Goal: Task Accomplishment & Management: Complete application form

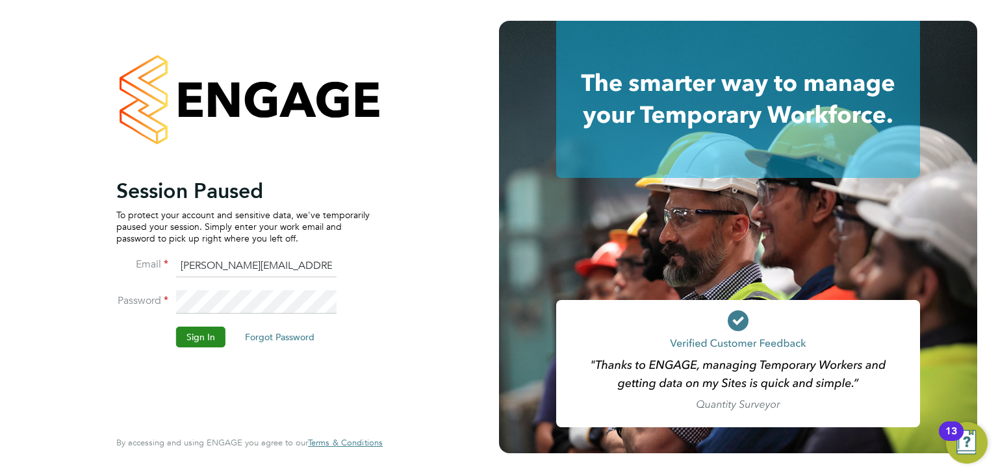
click at [197, 345] on button "Sign In" at bounding box center [200, 337] width 49 height 21
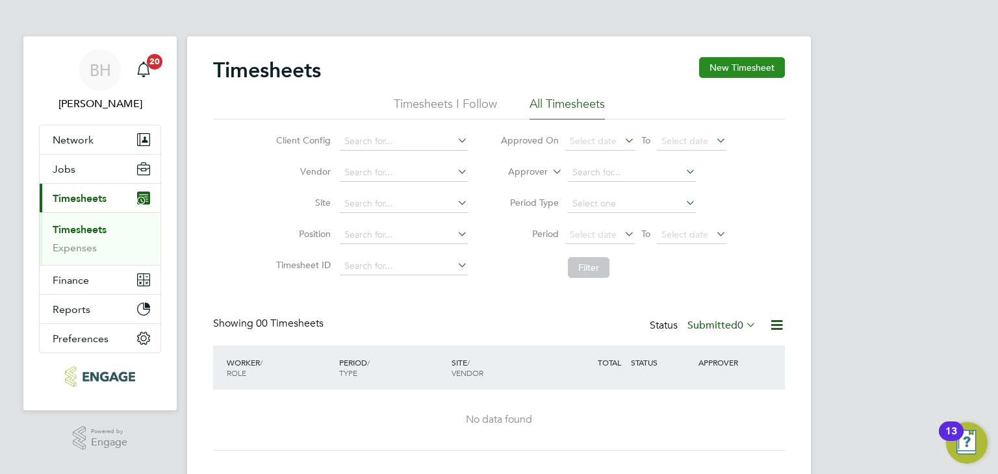
click at [720, 67] on button "New Timesheet" at bounding box center [742, 67] width 86 height 21
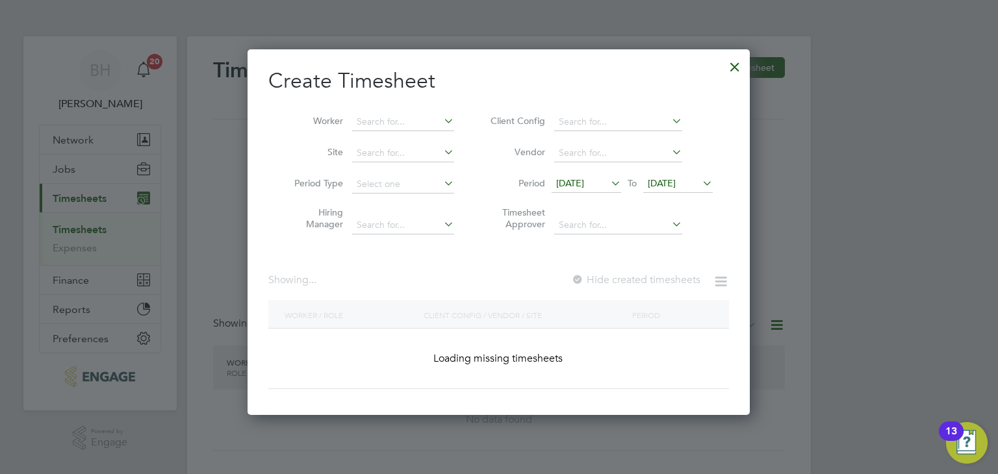
scroll to position [1730, 503]
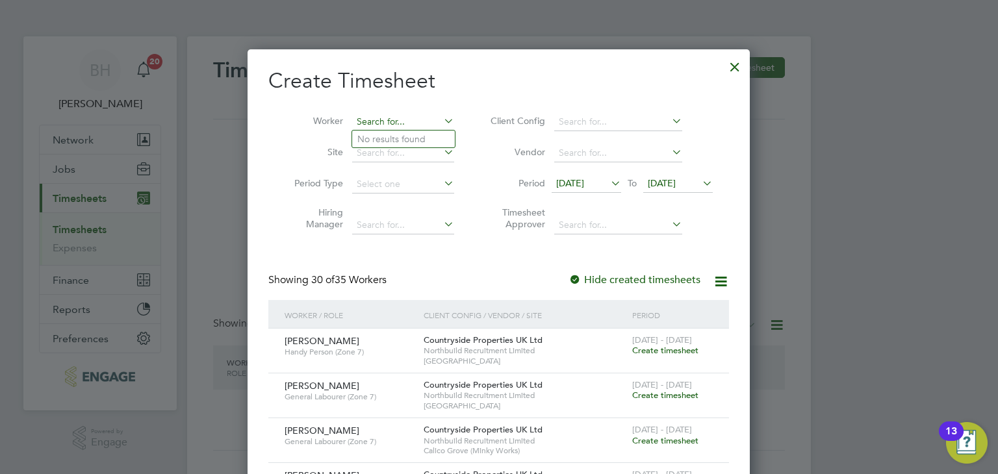
click at [364, 116] on input at bounding box center [403, 122] width 102 height 18
click at [389, 132] on li "[PERSON_NAME]" at bounding box center [432, 140] width 160 height 18
type input "[PERSON_NAME]"
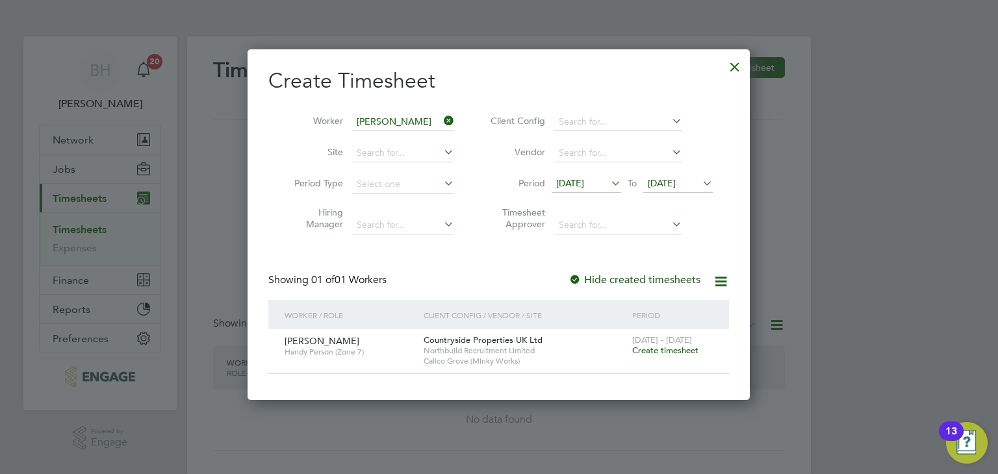
scroll to position [349, 503]
click at [663, 350] on span "Create timesheet" at bounding box center [665, 350] width 66 height 11
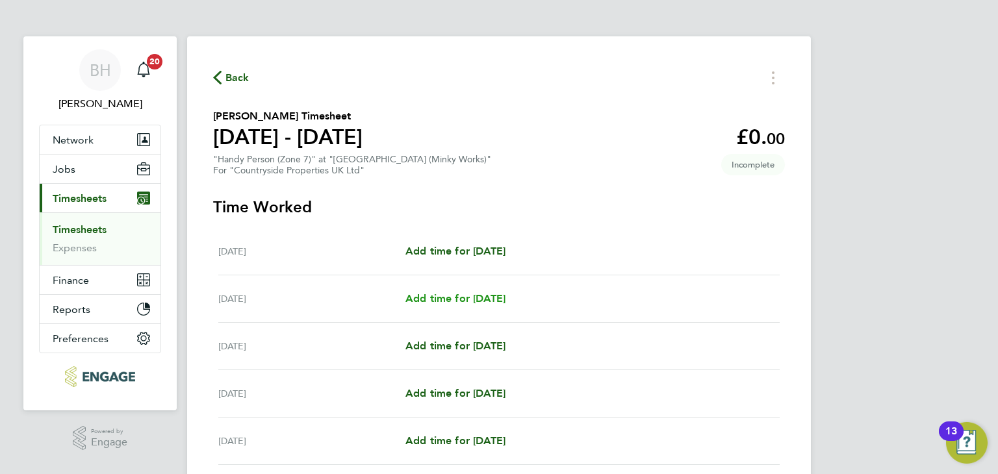
click at [497, 302] on span "Add time for [DATE]" at bounding box center [455, 298] width 100 height 12
select select "30"
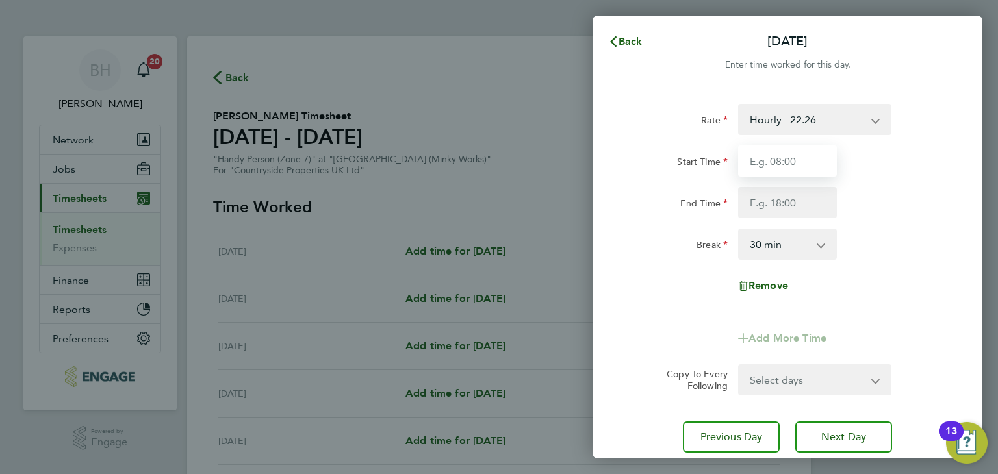
click at [772, 151] on input "Start Time" at bounding box center [787, 160] width 99 height 31
type input "07:30"
click at [786, 201] on input "End Time" at bounding box center [787, 202] width 99 height 31
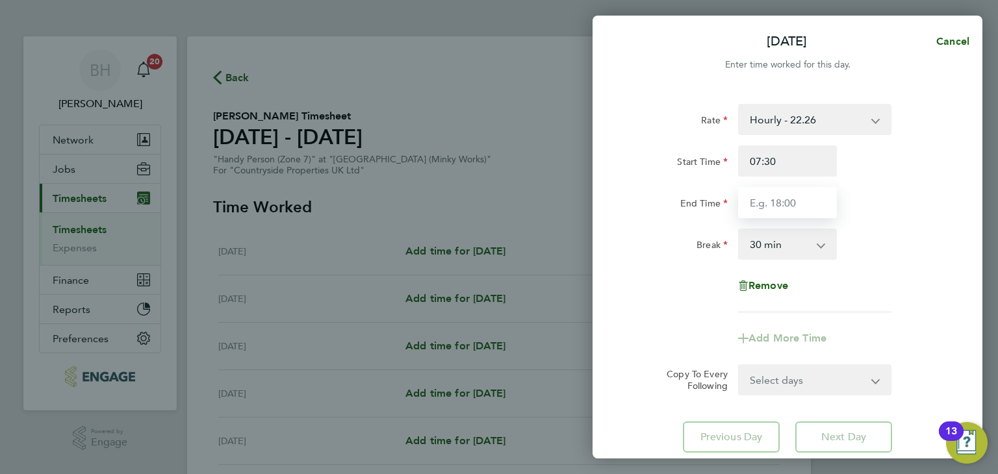
type input "17:00"
click at [880, 269] on div "Rate Hourly - 22.26 Start Time 07:30 End Time 17:00 Break 0 min 15 min 30 min 4…" at bounding box center [787, 208] width 317 height 208
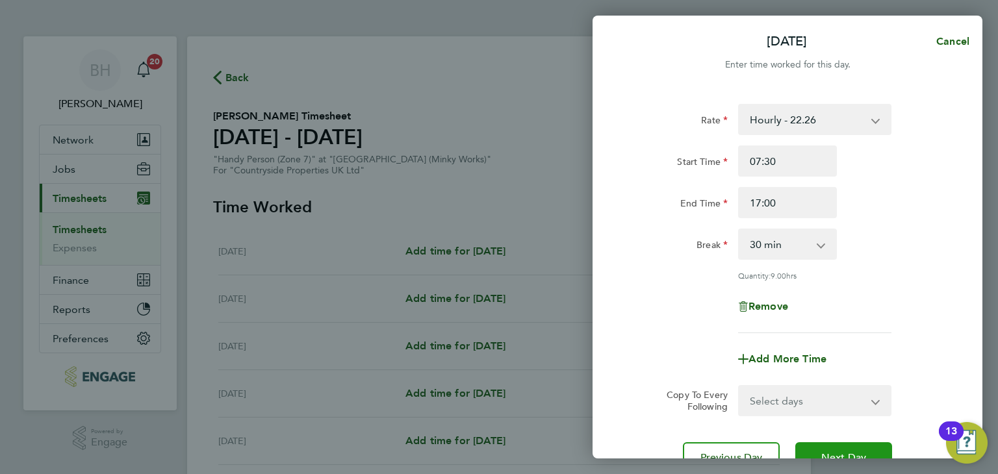
click at [847, 446] on button "Next Day" at bounding box center [843, 457] width 97 height 31
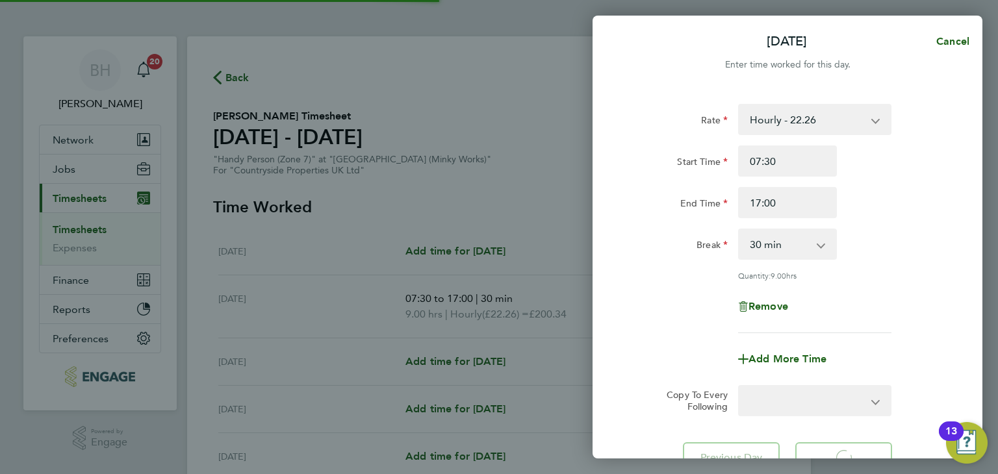
select select "30"
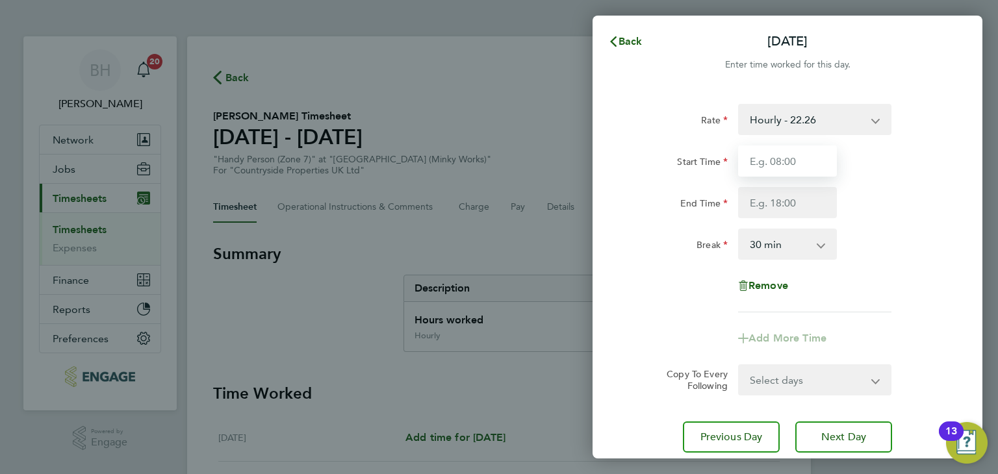
click at [783, 162] on input "Start Time" at bounding box center [787, 160] width 99 height 31
type input "07:30"
click at [795, 195] on input "End Time" at bounding box center [787, 202] width 99 height 31
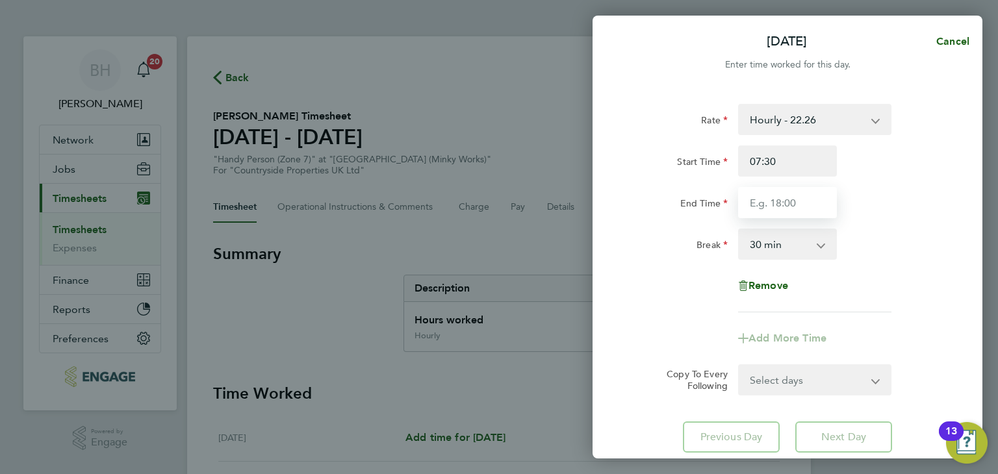
type input "17:00"
click at [896, 316] on app-timesheet-line-form-group "Rate Hourly - 22.26 Start Time 07:30 End Time 17:00 Break 0 min 15 min 30 min 4…" at bounding box center [787, 229] width 317 height 250
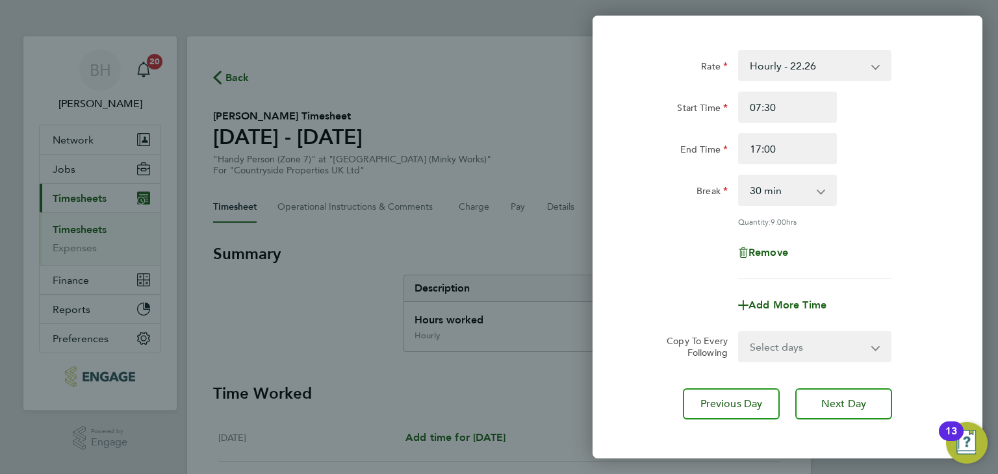
scroll to position [112, 0]
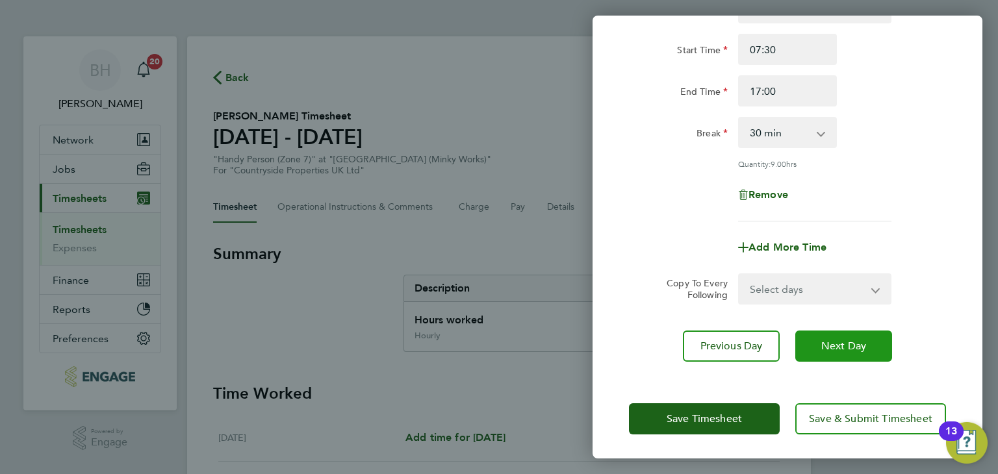
click at [836, 341] on span "Next Day" at bounding box center [843, 346] width 45 height 13
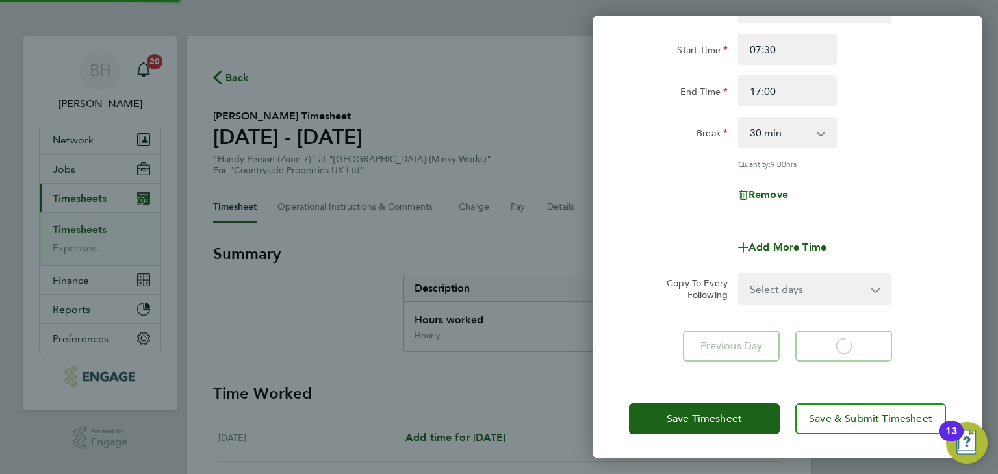
select select "30"
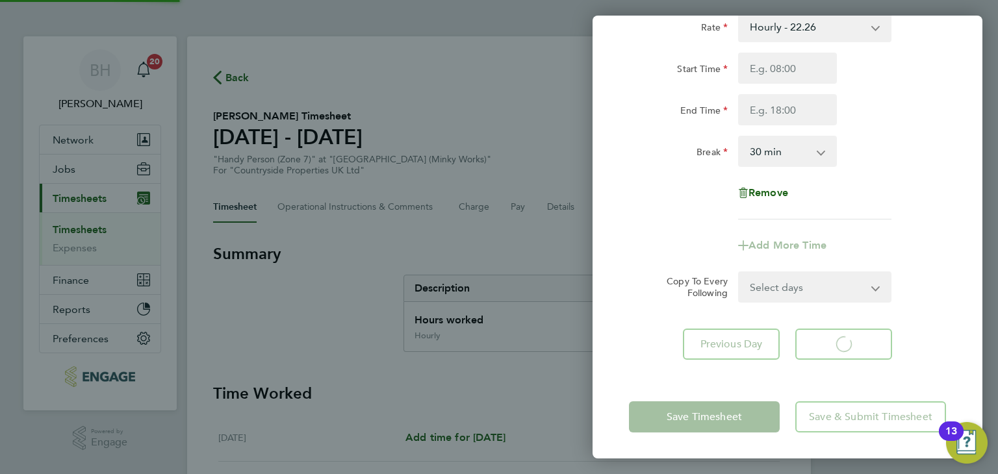
scroll to position [92, 0]
select select "30"
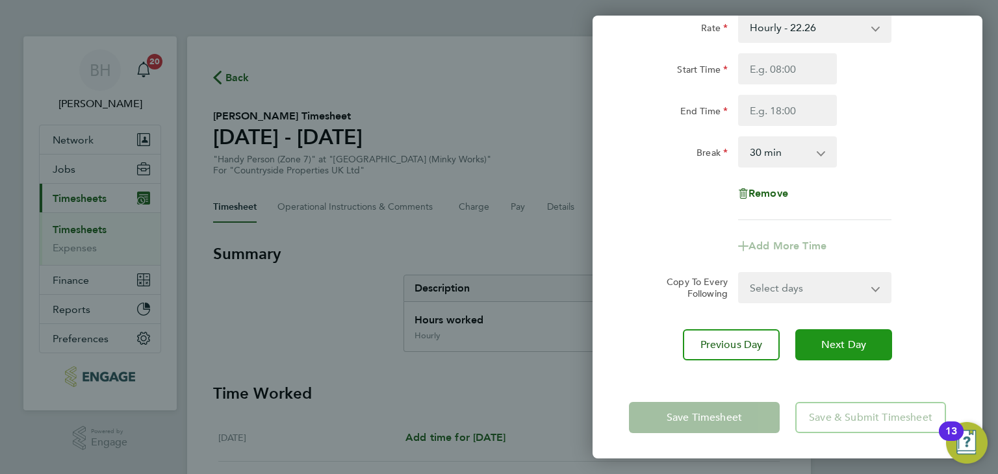
click at [831, 332] on button "Next Day" at bounding box center [843, 344] width 97 height 31
select select "30"
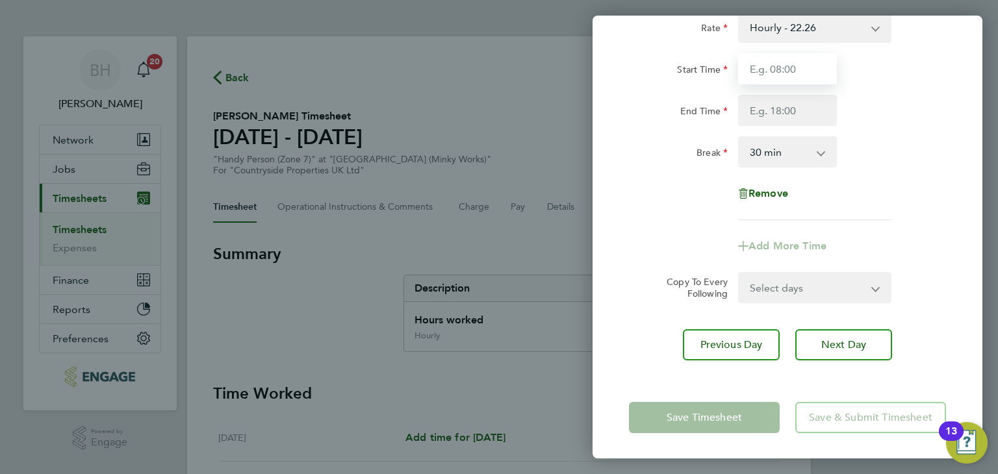
click at [785, 70] on input "Start Time" at bounding box center [787, 68] width 99 height 31
type input "07:30"
click at [792, 115] on input "End Time" at bounding box center [787, 110] width 99 height 31
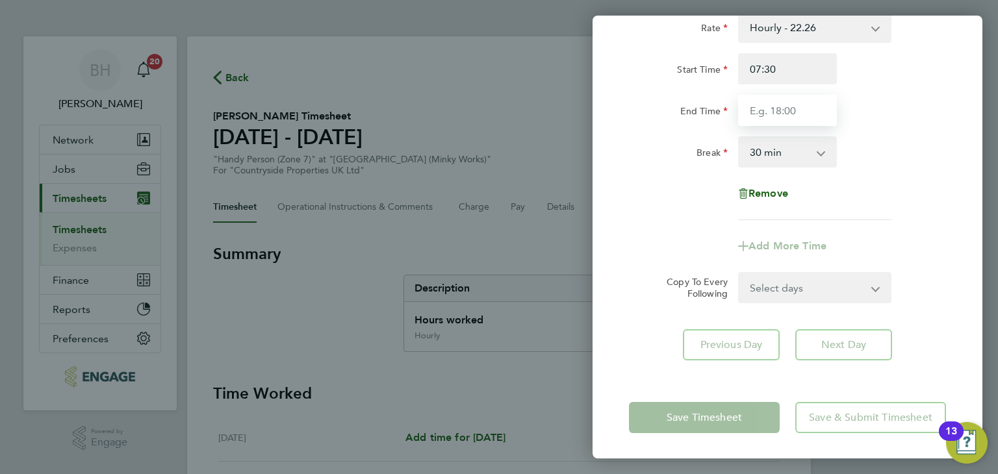
type input "17:00"
click at [866, 214] on div "Rate Hourly - 22.26 Start Time 07:30 End Time 17:00 Break 0 min 15 min 30 min 4…" at bounding box center [787, 116] width 317 height 208
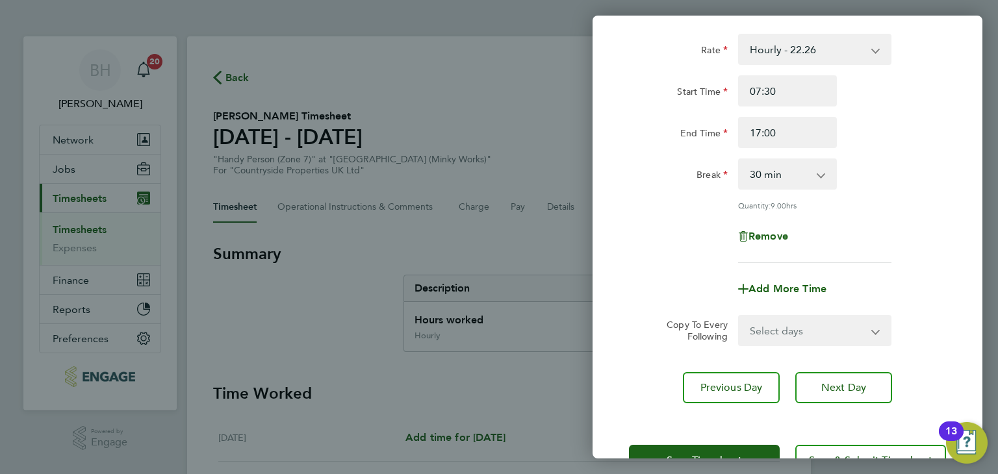
scroll to position [112, 0]
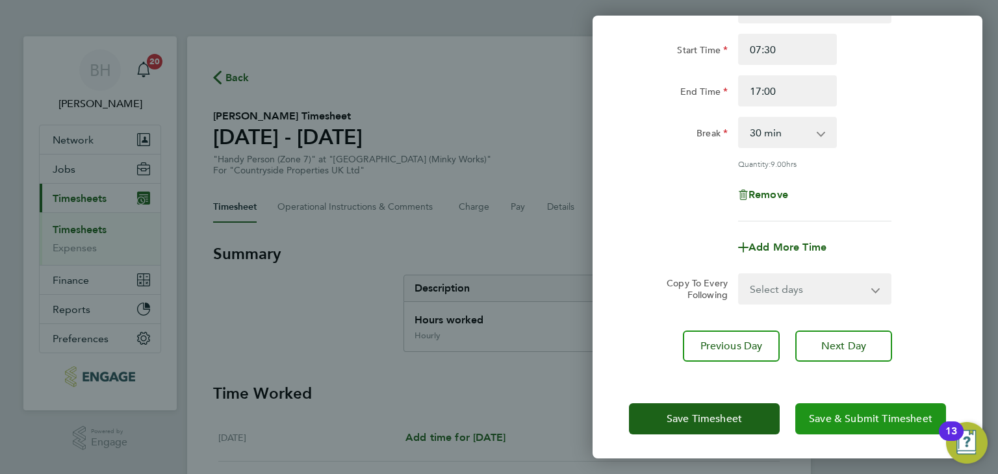
click at [875, 414] on span "Save & Submit Timesheet" at bounding box center [870, 418] width 123 height 13
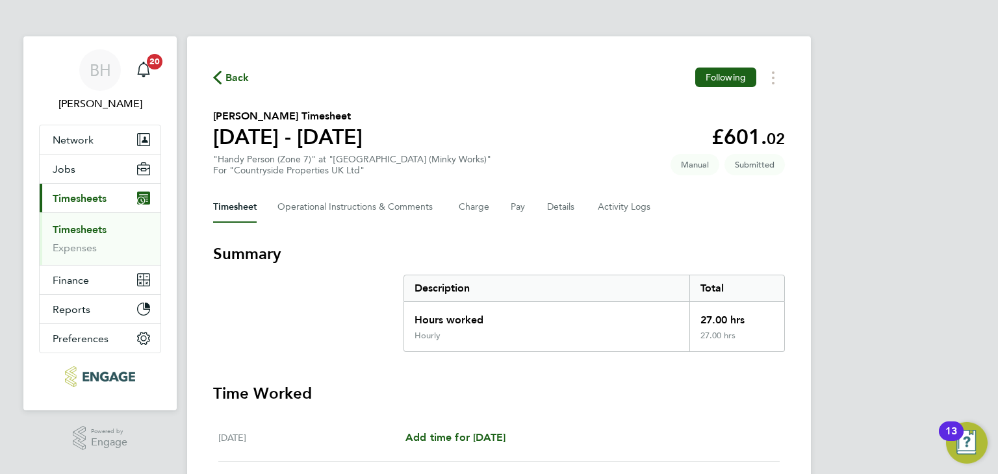
click at [238, 74] on span "Back" at bounding box center [237, 78] width 24 height 16
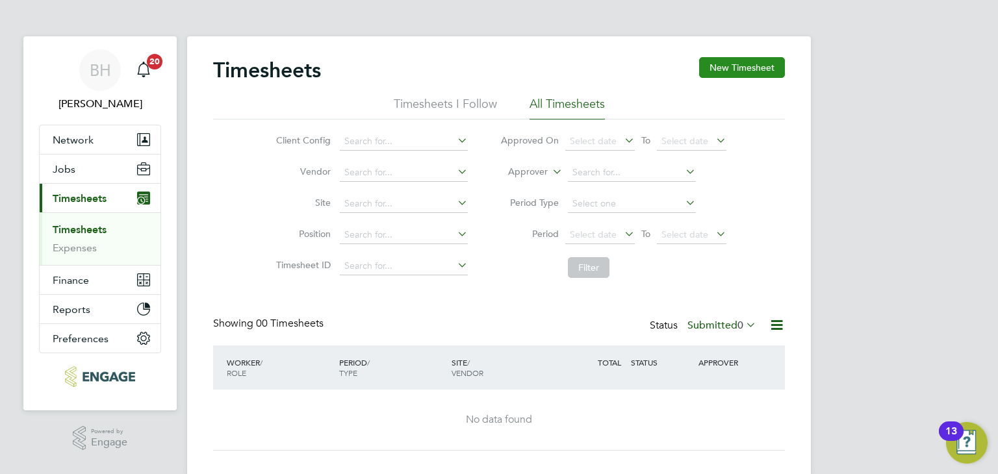
click at [736, 68] on button "New Timesheet" at bounding box center [742, 67] width 86 height 21
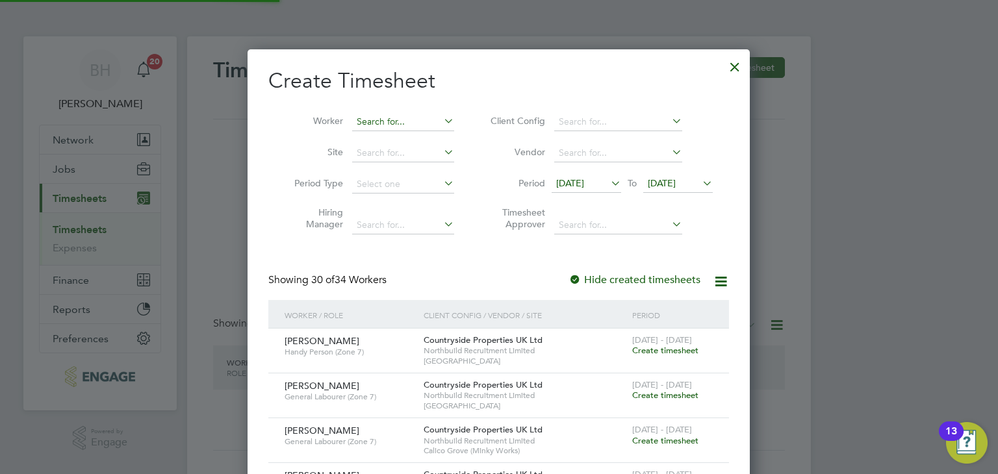
scroll to position [1730, 503]
click at [377, 127] on input at bounding box center [403, 122] width 102 height 18
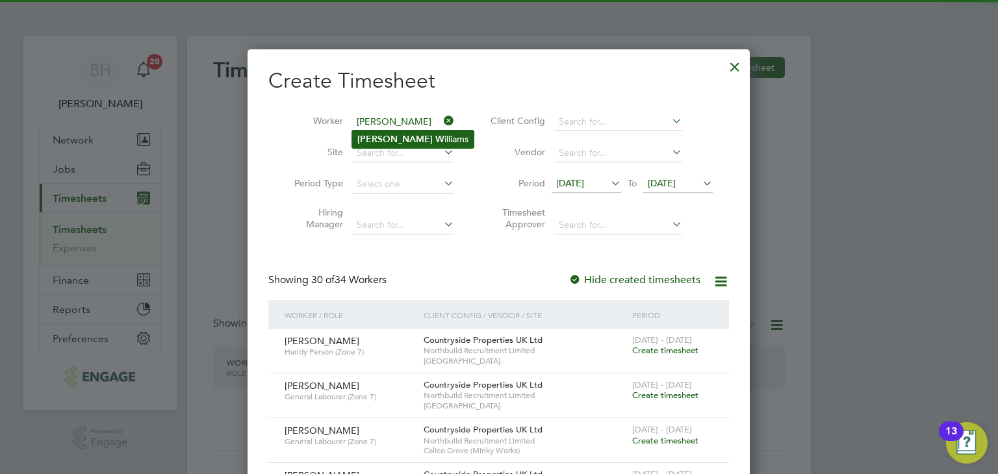
click at [383, 134] on b "[PERSON_NAME]" at bounding box center [394, 139] width 75 height 11
type input "[PERSON_NAME]"
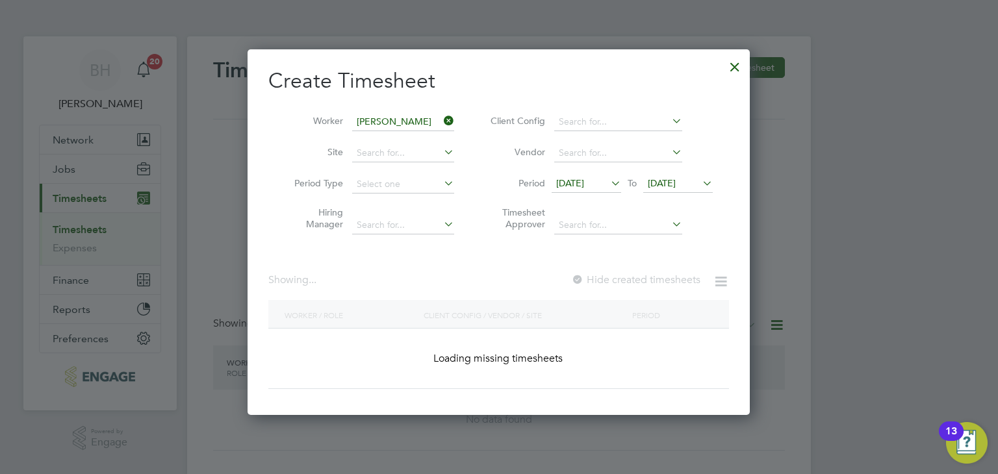
scroll to position [349, 503]
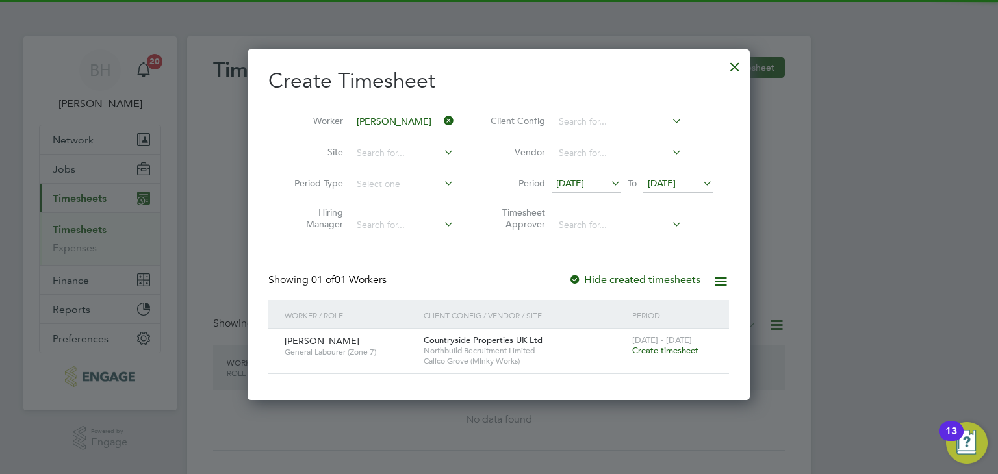
click at [675, 347] on span "Create timesheet" at bounding box center [665, 350] width 66 height 11
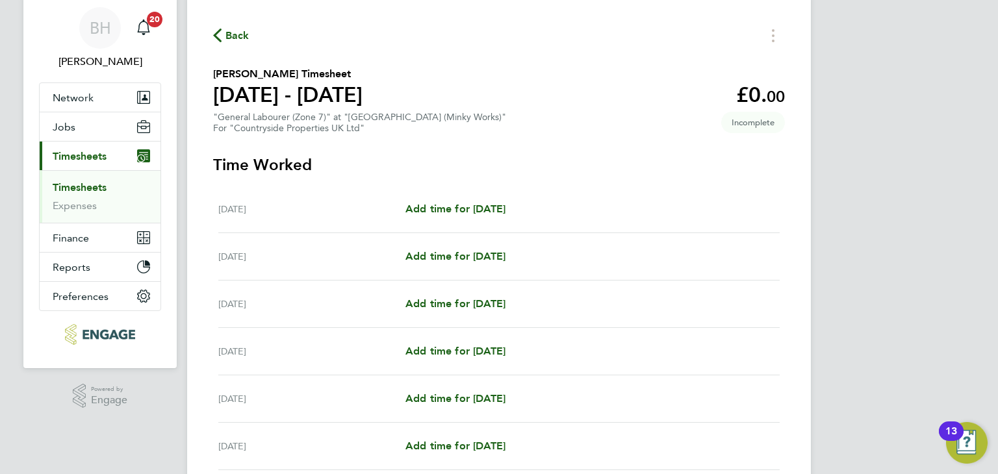
scroll to position [65, 0]
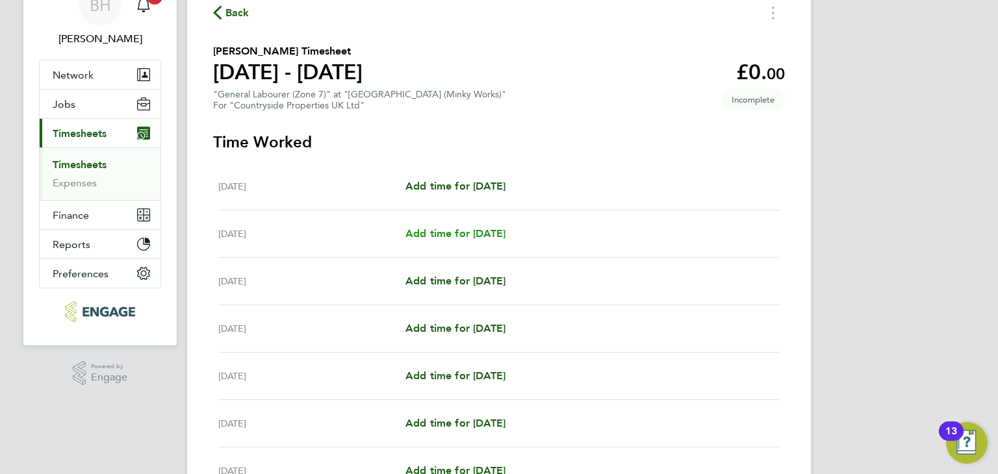
click at [481, 232] on span "Add time for [DATE]" at bounding box center [455, 233] width 100 height 12
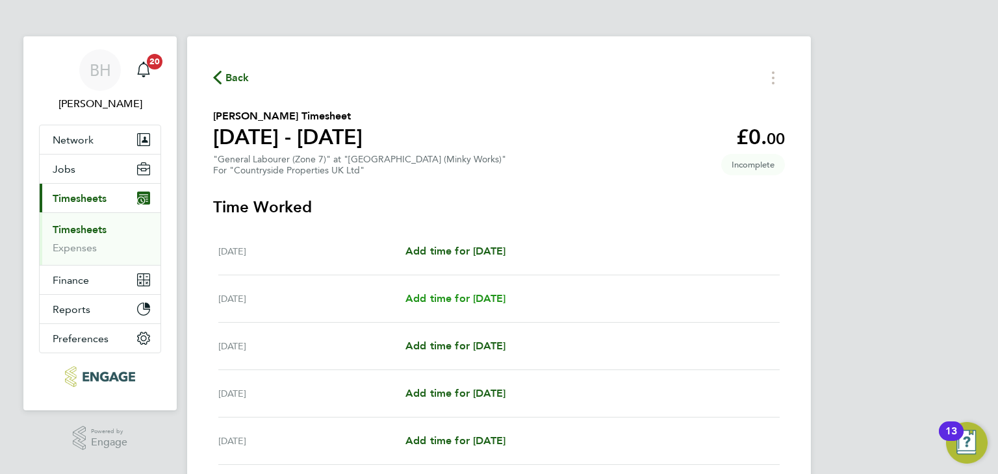
select select "30"
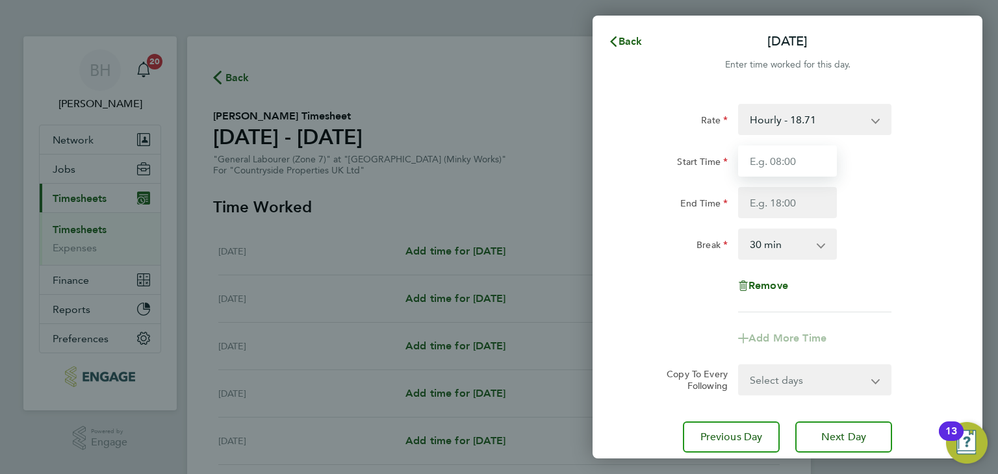
click at [790, 157] on input "Start Time" at bounding box center [787, 160] width 99 height 31
type input "07:30"
click at [790, 194] on input "End Time" at bounding box center [787, 202] width 99 height 31
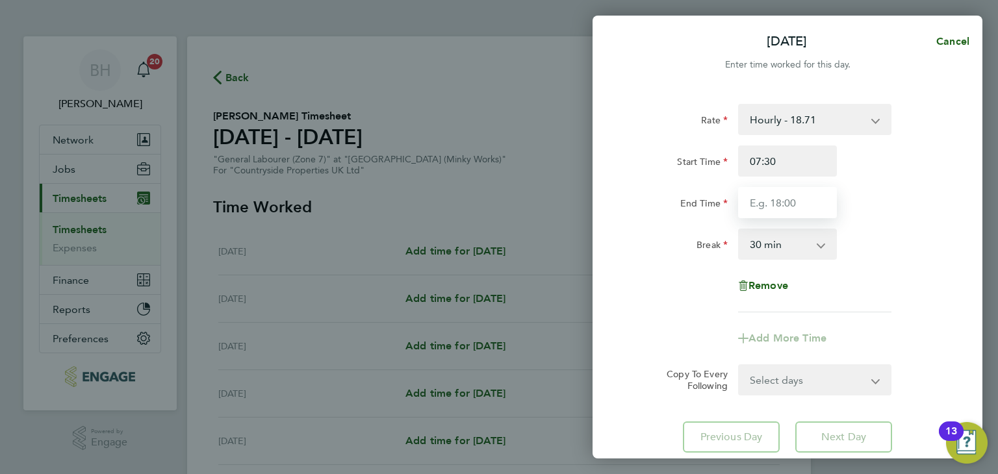
type input "17:00"
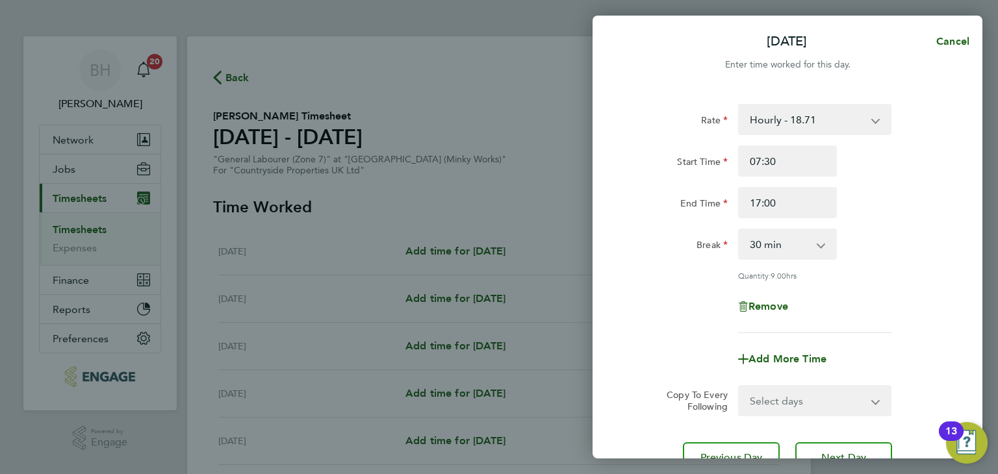
click at [873, 266] on div "Rate Hourly - 18.71 Start Time 07:30 End Time 17:00 Break 0 min 15 min 30 min 4…" at bounding box center [787, 218] width 317 height 229
click at [842, 455] on span "Next Day" at bounding box center [843, 457] width 45 height 13
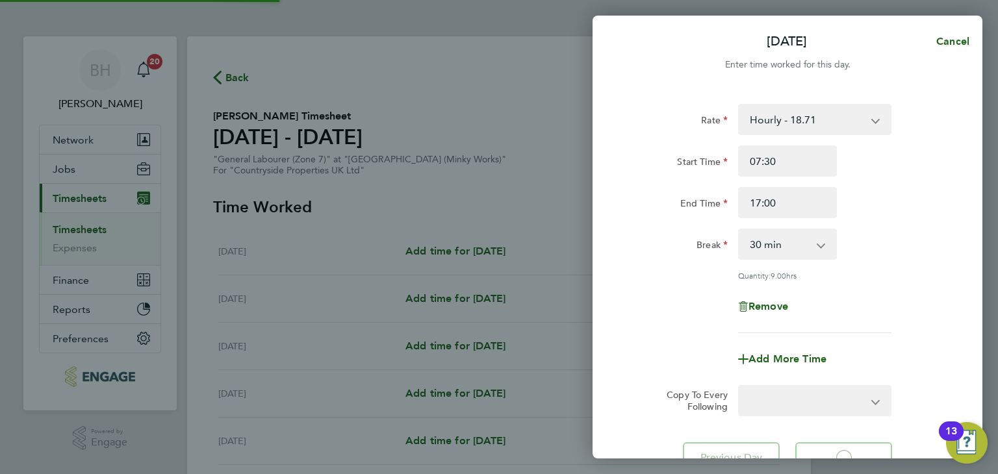
select select "30"
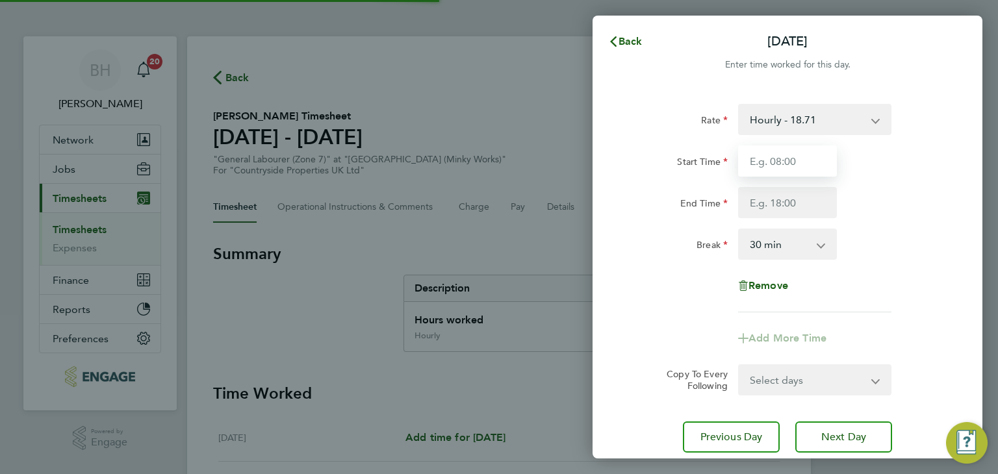
click at [778, 162] on input "Start Time" at bounding box center [787, 160] width 99 height 31
type input "07:30"
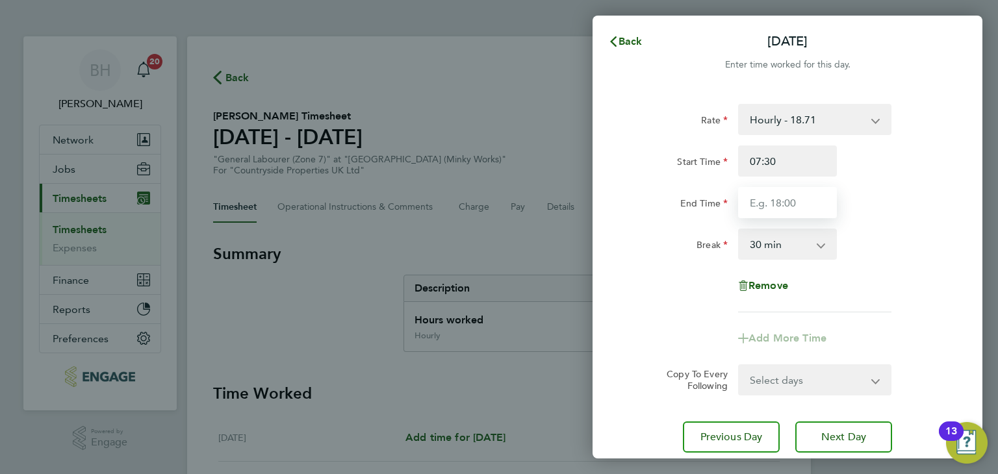
click at [788, 205] on input "End Time" at bounding box center [787, 202] width 99 height 31
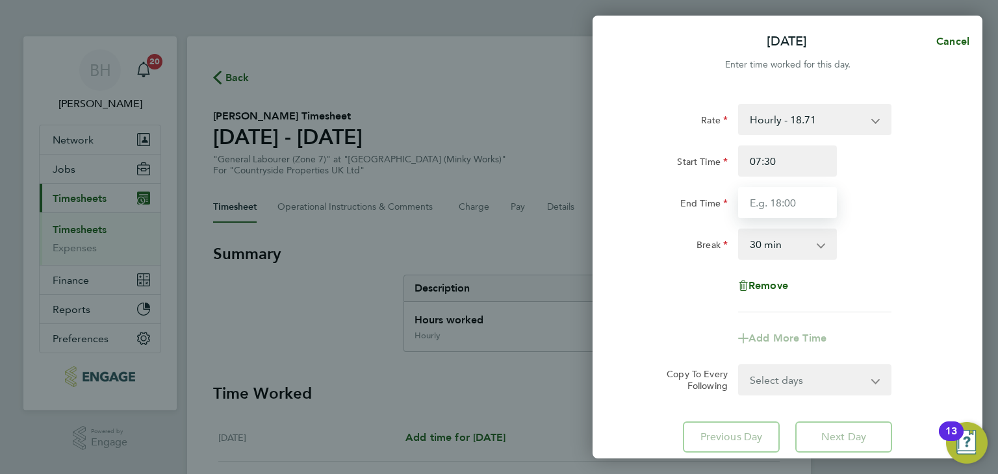
type input "17:00"
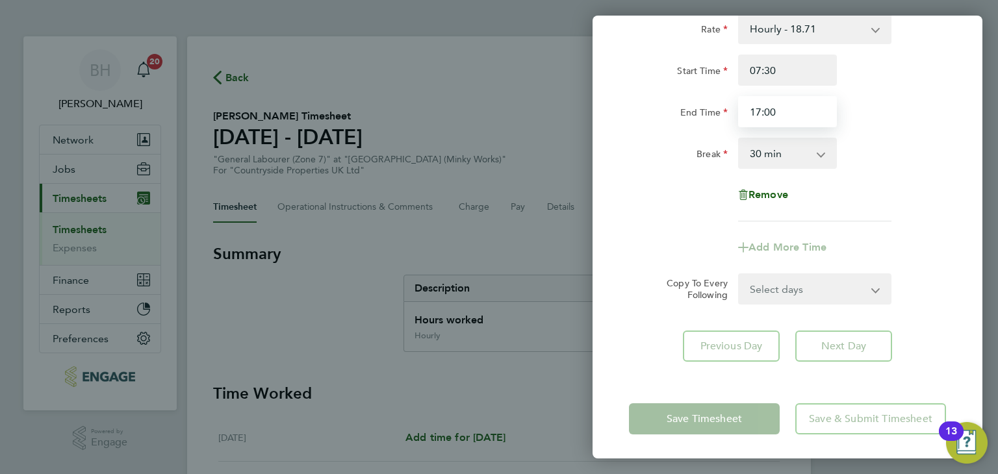
scroll to position [92, 0]
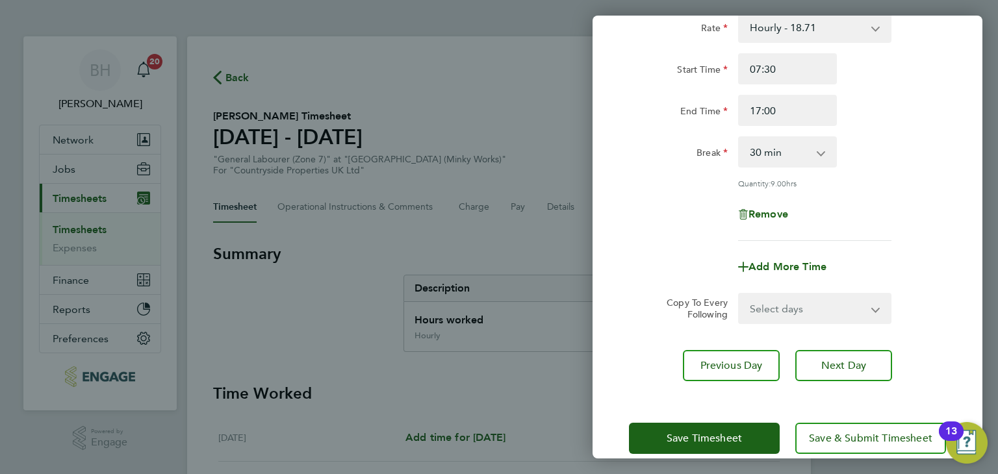
click at [918, 199] on div "Remove" at bounding box center [786, 214] width 327 height 31
click at [860, 359] on span "Next Day" at bounding box center [843, 365] width 45 height 13
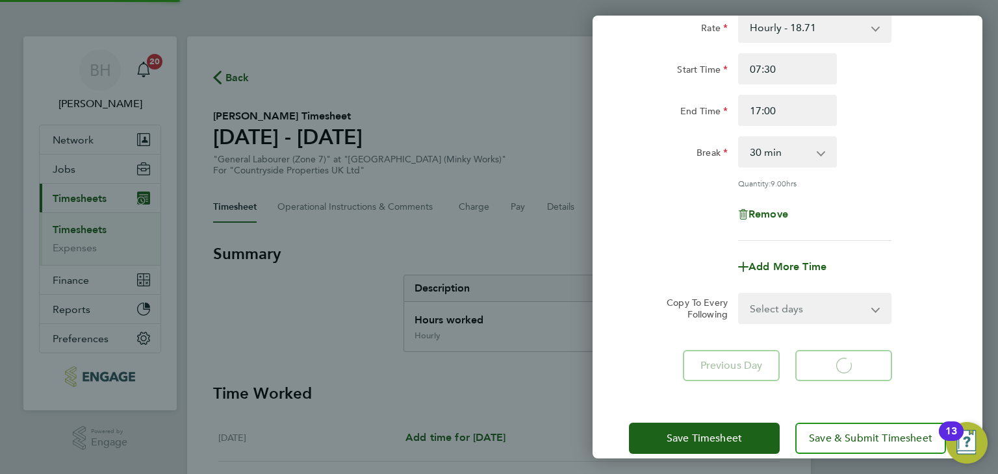
select select "30"
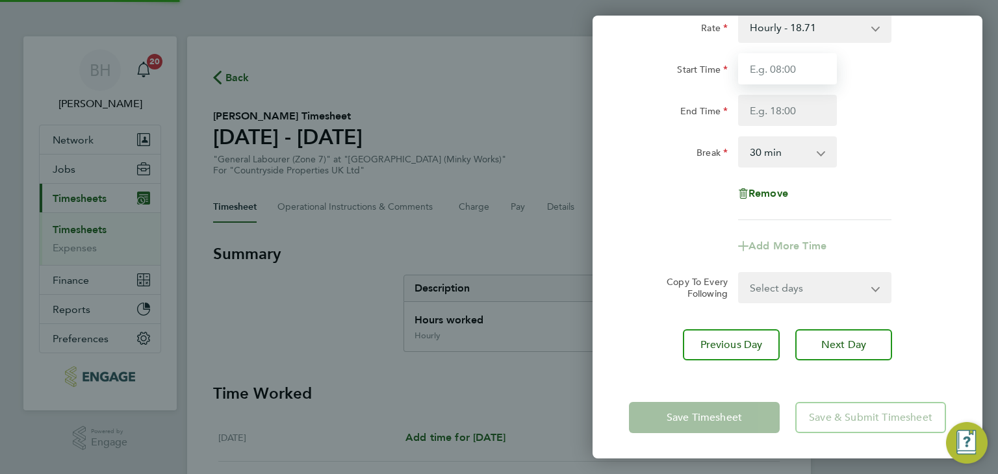
click at [789, 73] on input "Start Time" at bounding box center [787, 68] width 99 height 31
type input "07:30"
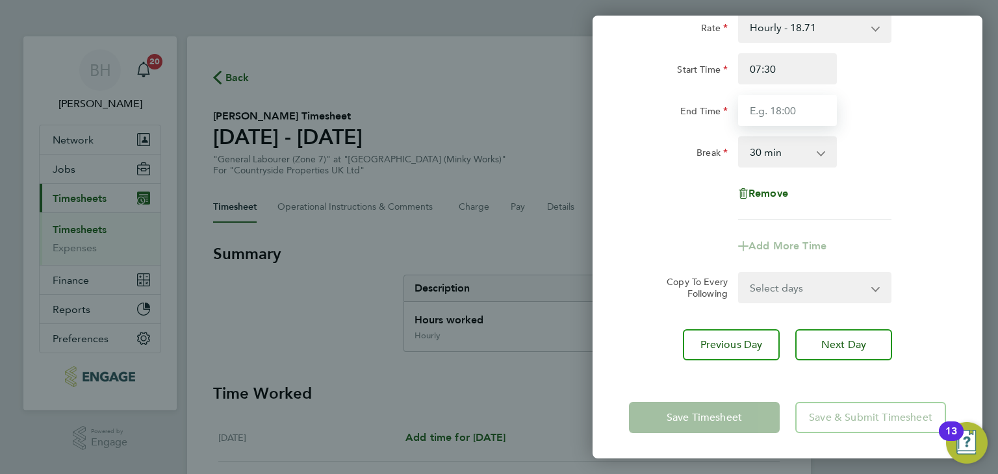
click at [790, 111] on input "End Time" at bounding box center [787, 110] width 99 height 31
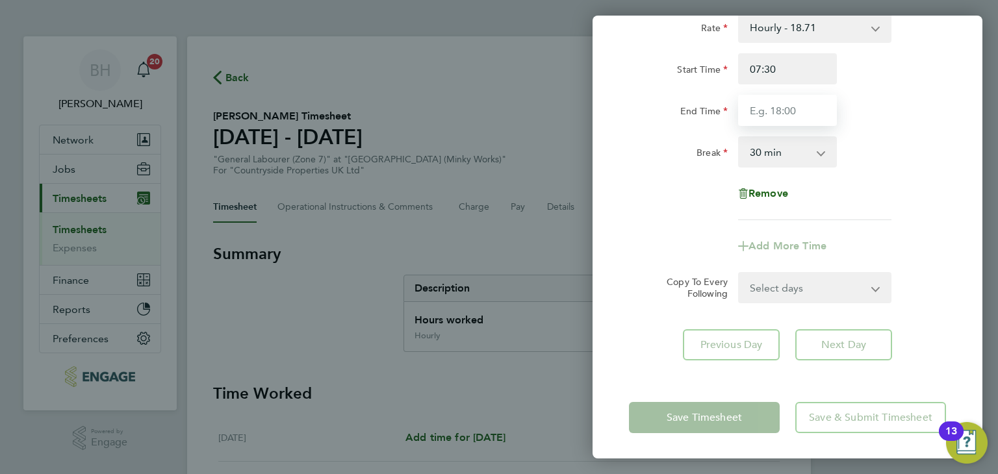
type input "17:00"
drag, startPoint x: 790, startPoint y: 123, endPoint x: 864, endPoint y: 210, distance: 114.7
click at [864, 210] on div "Rate Hourly - 18.71 Start Time 07:30 End Time 17:00 Break 0 min 15 min 30 min 4…" at bounding box center [787, 116] width 317 height 208
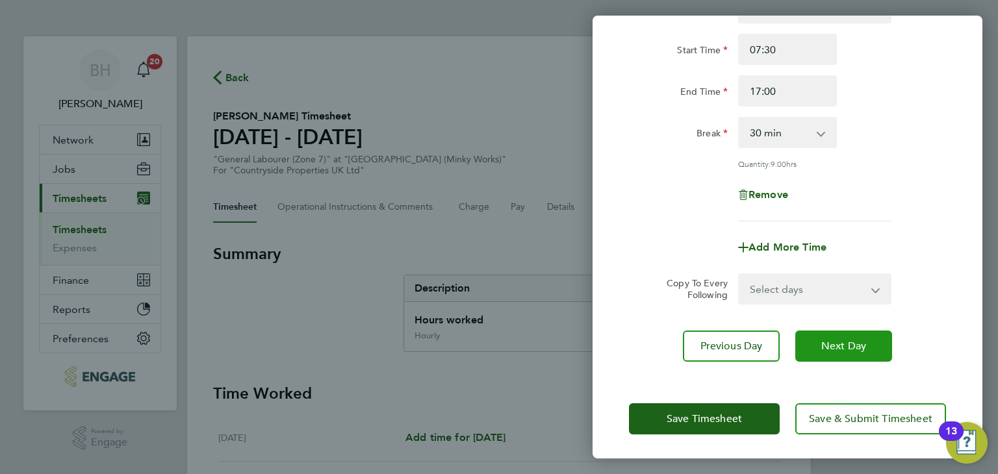
click at [846, 333] on button "Next Day" at bounding box center [843, 346] width 97 height 31
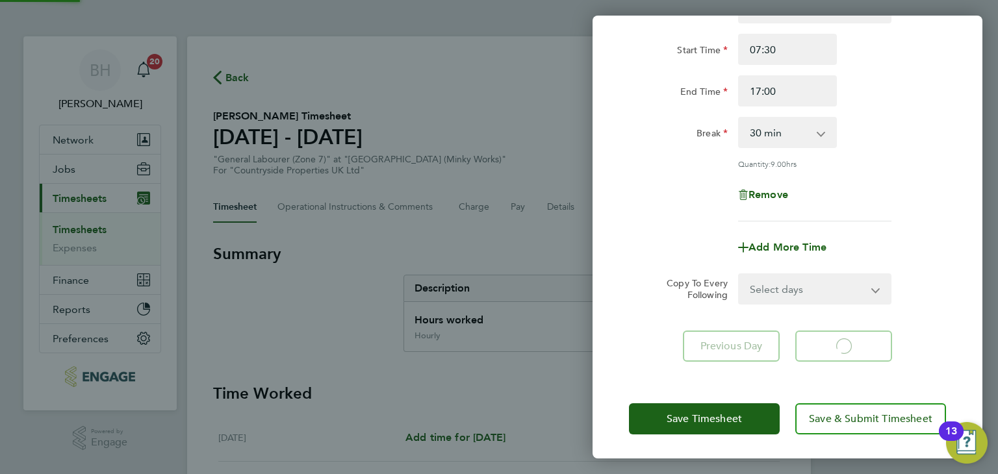
select select "30"
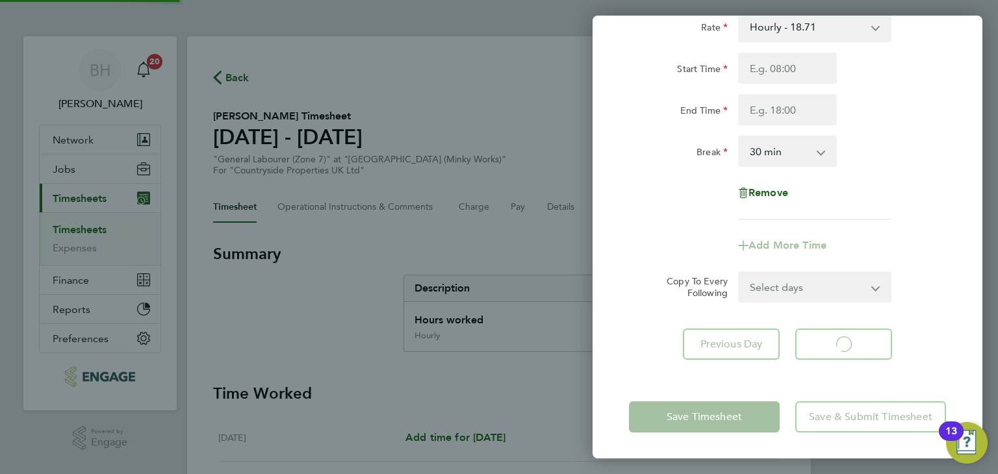
scroll to position [92, 0]
select select "30"
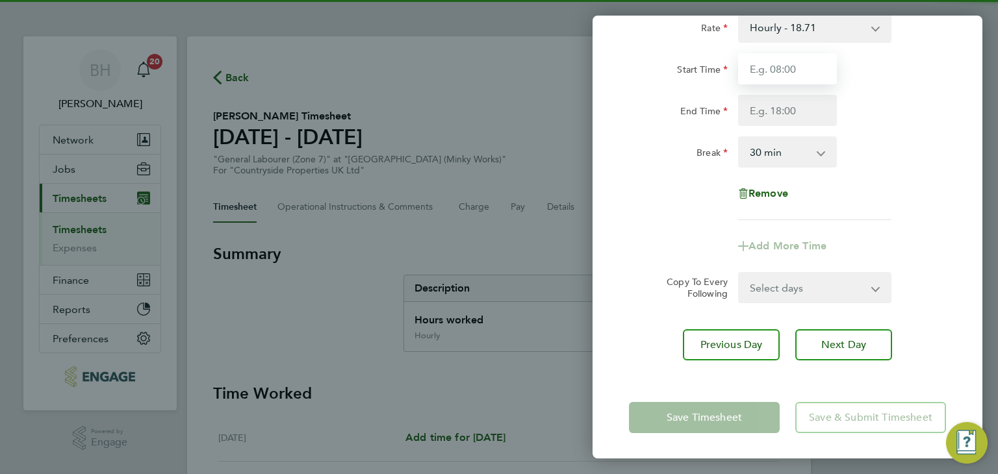
click at [779, 65] on input "Start Time" at bounding box center [787, 68] width 99 height 31
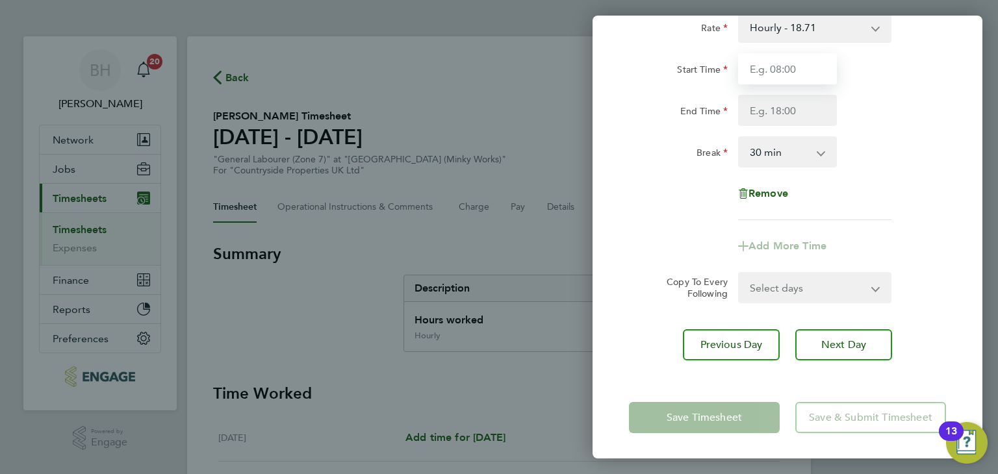
type input "07:30"
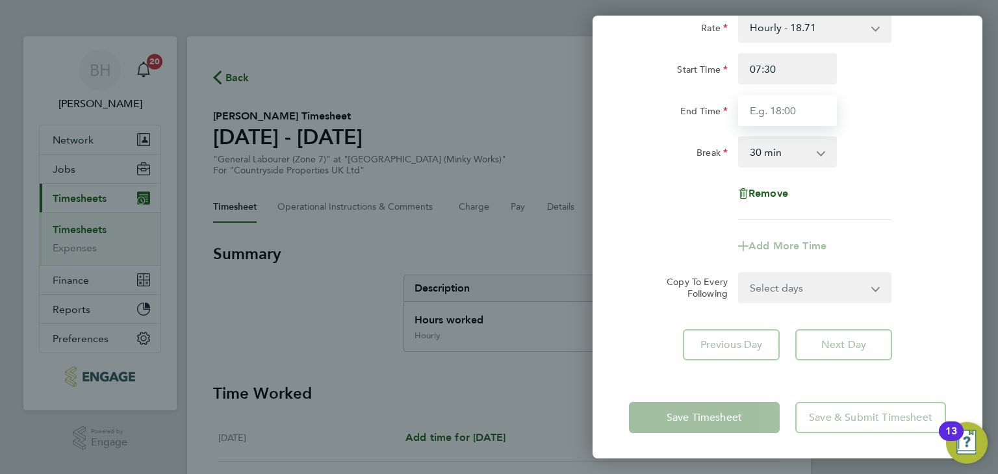
drag, startPoint x: 797, startPoint y: 110, endPoint x: 808, endPoint y: 123, distance: 16.1
click at [797, 110] on input "End Time" at bounding box center [787, 110] width 99 height 31
type input "17:00"
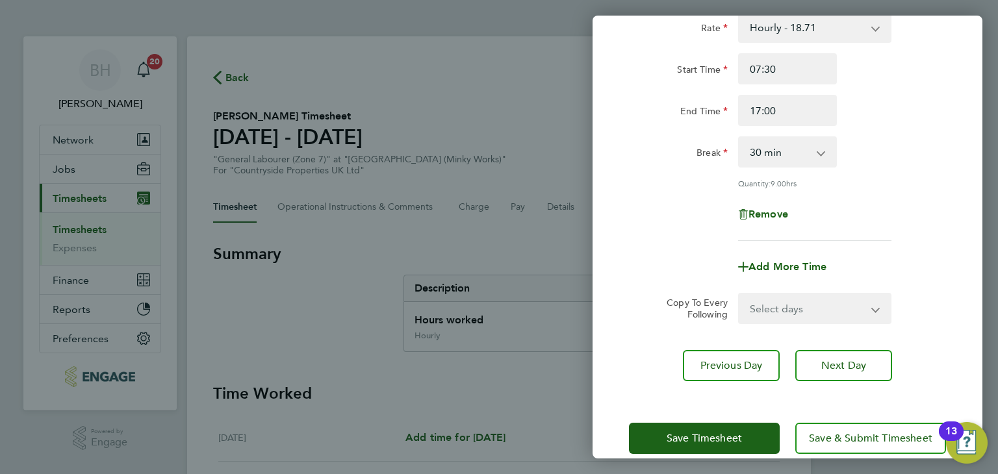
drag, startPoint x: 808, startPoint y: 123, endPoint x: 868, endPoint y: 245, distance: 136.5
click at [868, 245] on app-timesheet-line-form-group "Rate Hourly - 18.71 Start Time 07:30 End Time 17:00 Break 0 min 15 min 30 min 4…" at bounding box center [787, 147] width 317 height 271
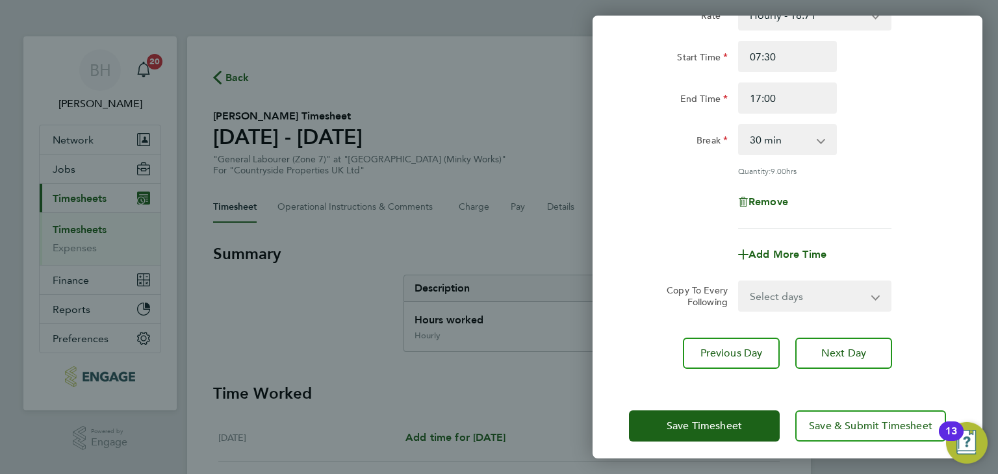
scroll to position [112, 0]
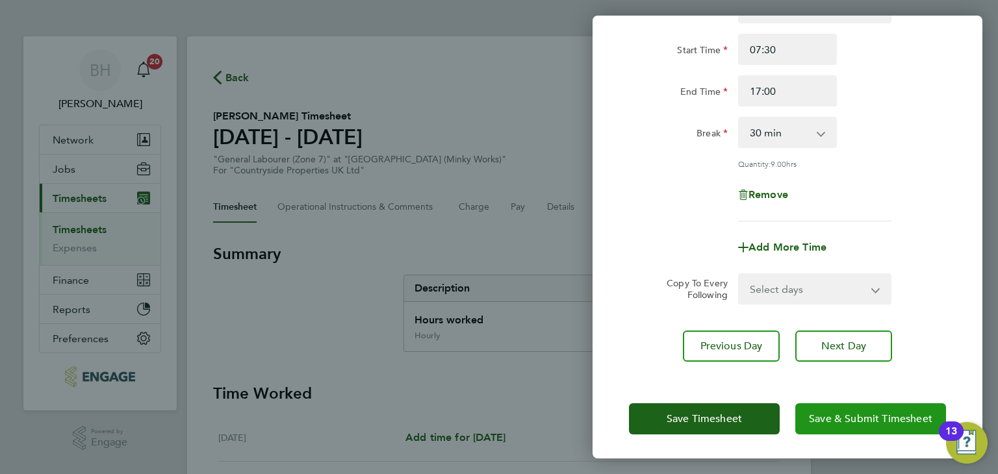
click at [860, 406] on button "Save & Submit Timesheet" at bounding box center [870, 418] width 151 height 31
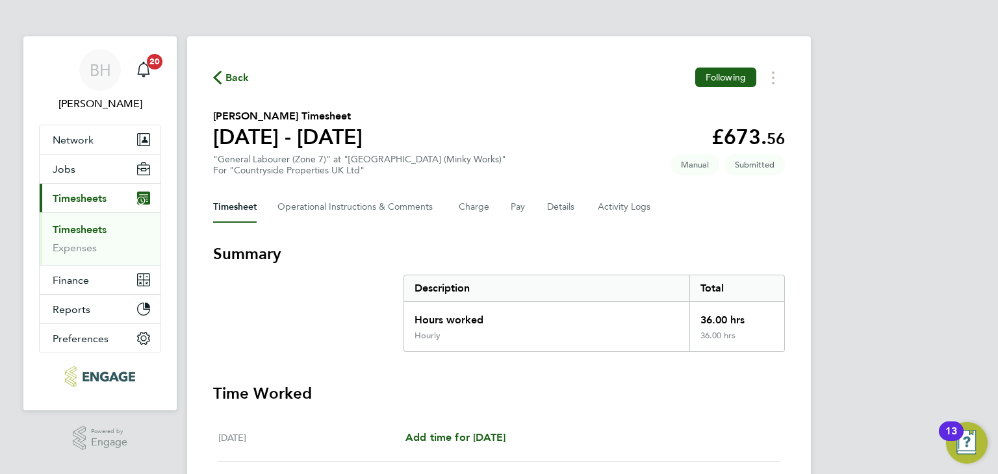
click at [230, 76] on span "Back" at bounding box center [237, 78] width 24 height 16
